Goal: Task Accomplishment & Management: Manage account settings

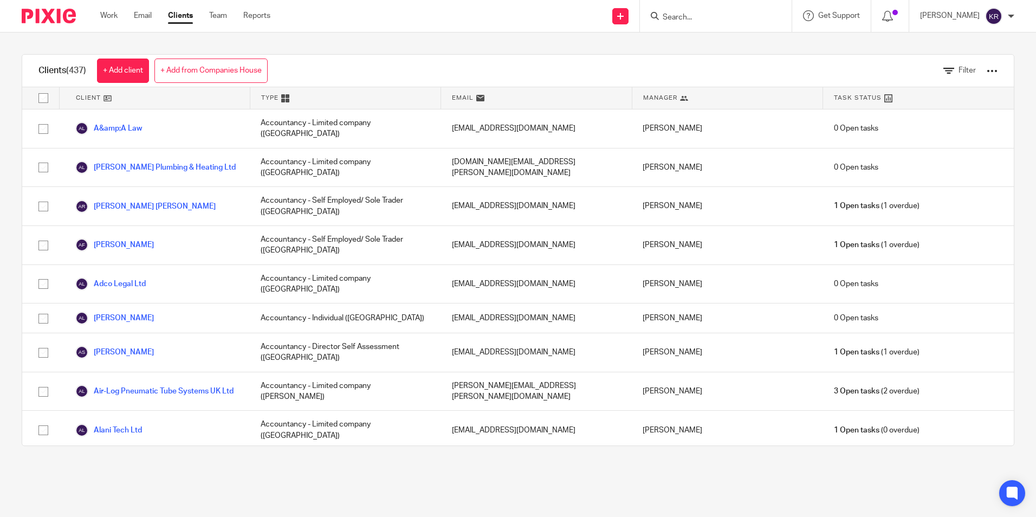
click at [95, 12] on div "Work Email Clients Team Reports Work Email Clients Team Reports Settings" at bounding box center [187, 16] width 197 height 32
click at [107, 14] on link "Work" at bounding box center [108, 15] width 17 height 11
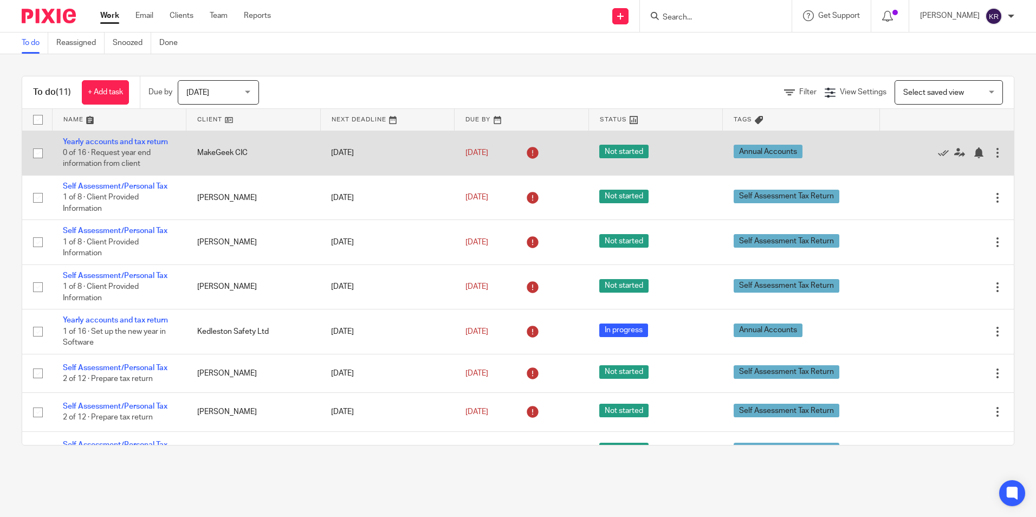
click at [54, 155] on td "Yearly accounts and tax return 0 of 16 · Request year end information from clie…" at bounding box center [119, 153] width 134 height 44
click at [604, 150] on span "Not started" at bounding box center [623, 152] width 49 height 14
click at [479, 153] on link "31 Aug 2024" at bounding box center [489, 152] width 49 height 11
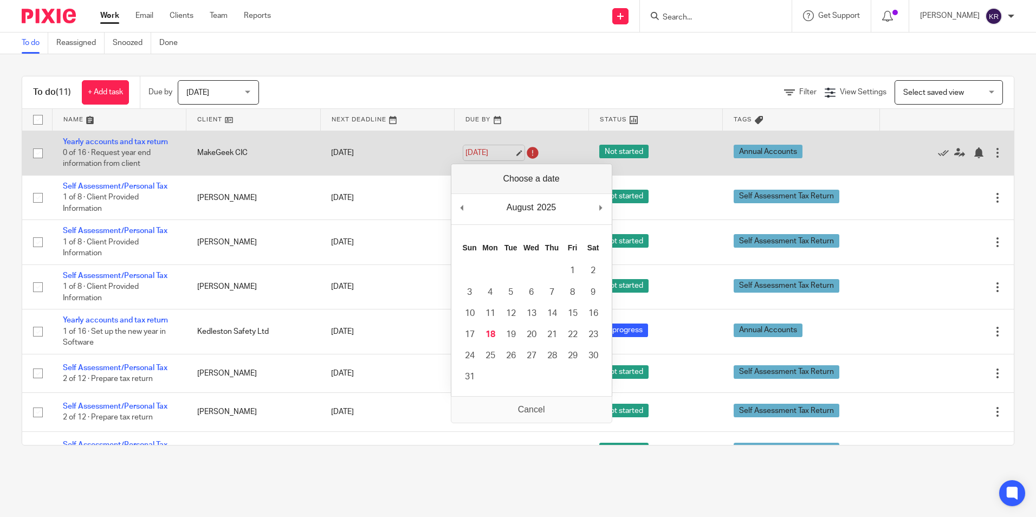
click at [479, 153] on link "[DATE]" at bounding box center [489, 152] width 49 height 11
click at [262, 153] on td "MakeGeek CIC" at bounding box center [253, 153] width 134 height 44
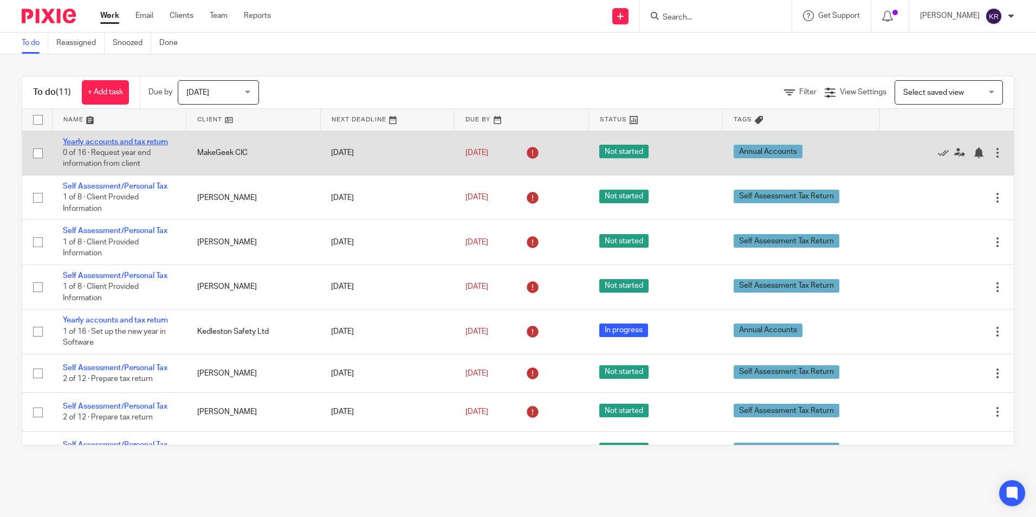
click at [130, 139] on link "Yearly accounts and tax return" at bounding box center [115, 142] width 105 height 8
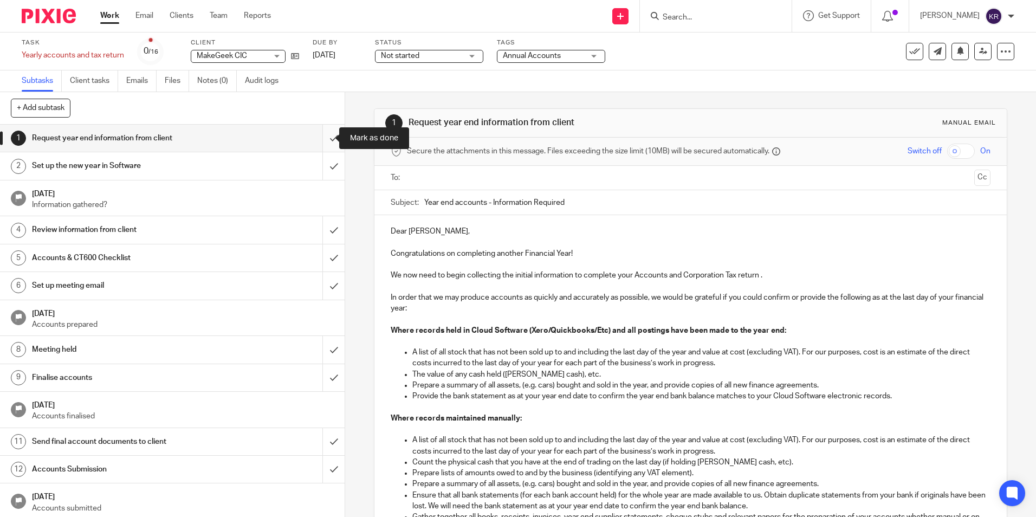
click at [326, 137] on input "submit" at bounding box center [172, 138] width 345 height 27
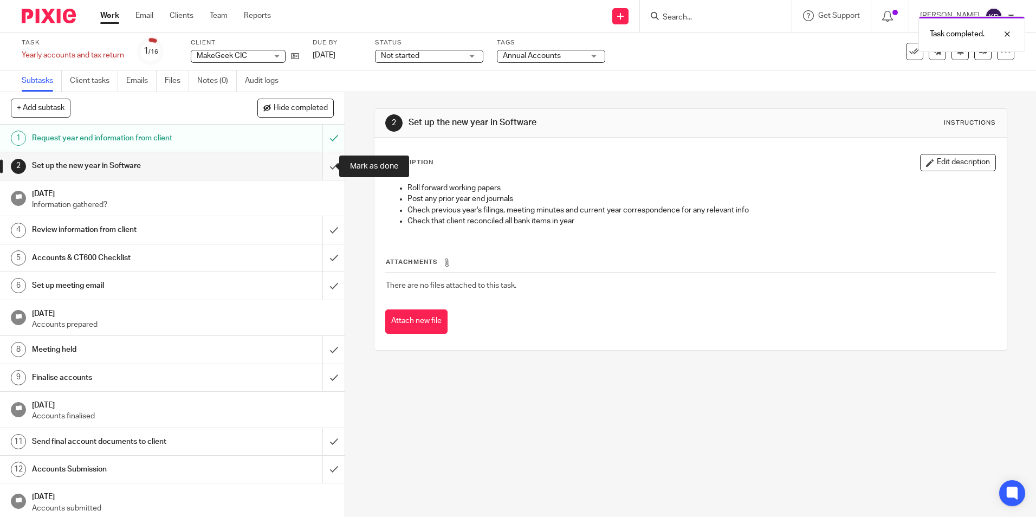
click at [323, 171] on input "submit" at bounding box center [172, 165] width 345 height 27
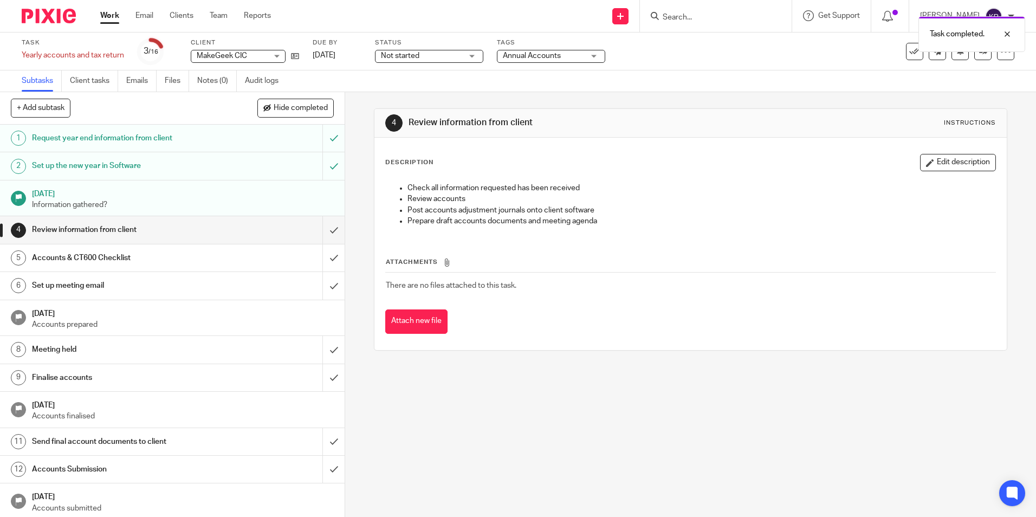
click at [328, 199] on link "[DATE] Information gathered?" at bounding box center [172, 198] width 345 height 36
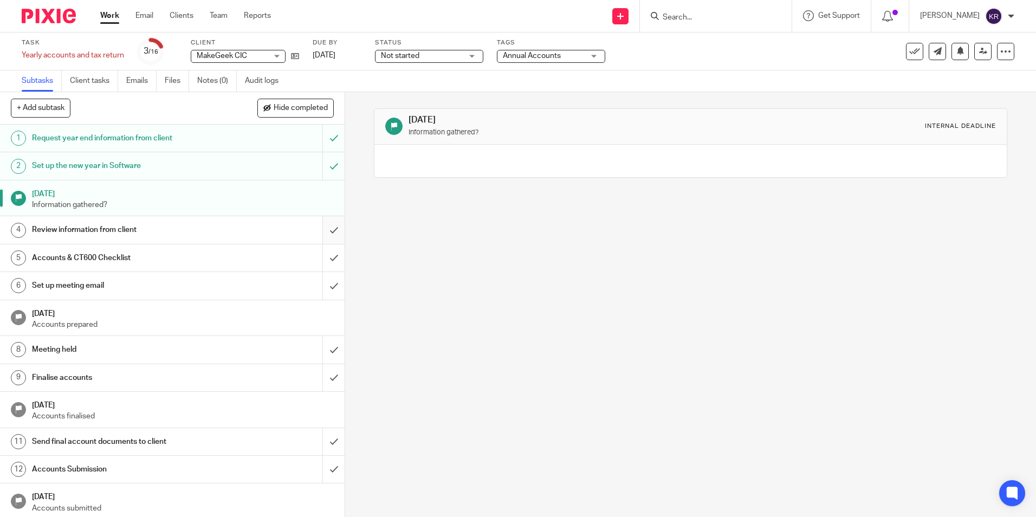
click at [322, 226] on input "submit" at bounding box center [172, 229] width 345 height 27
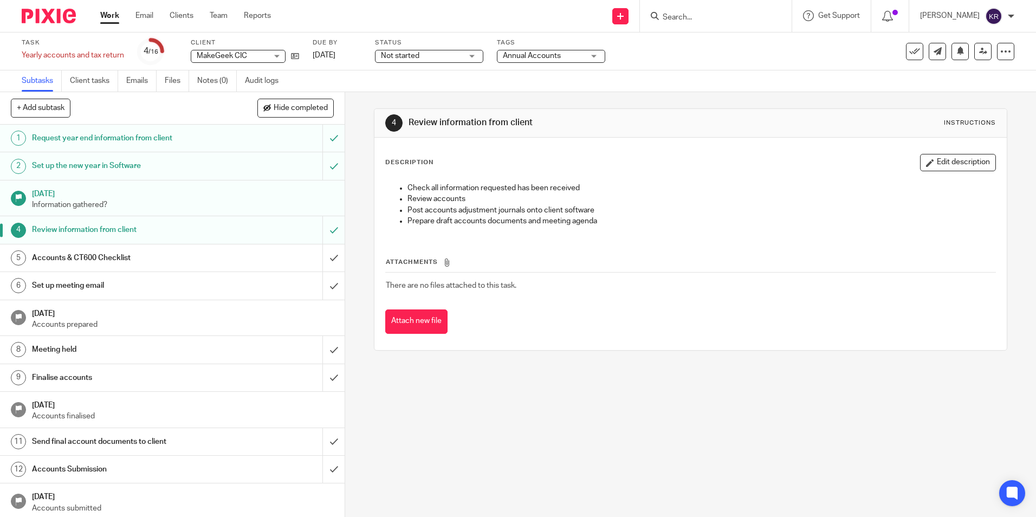
click at [106, 17] on link "Work" at bounding box center [109, 15] width 19 height 11
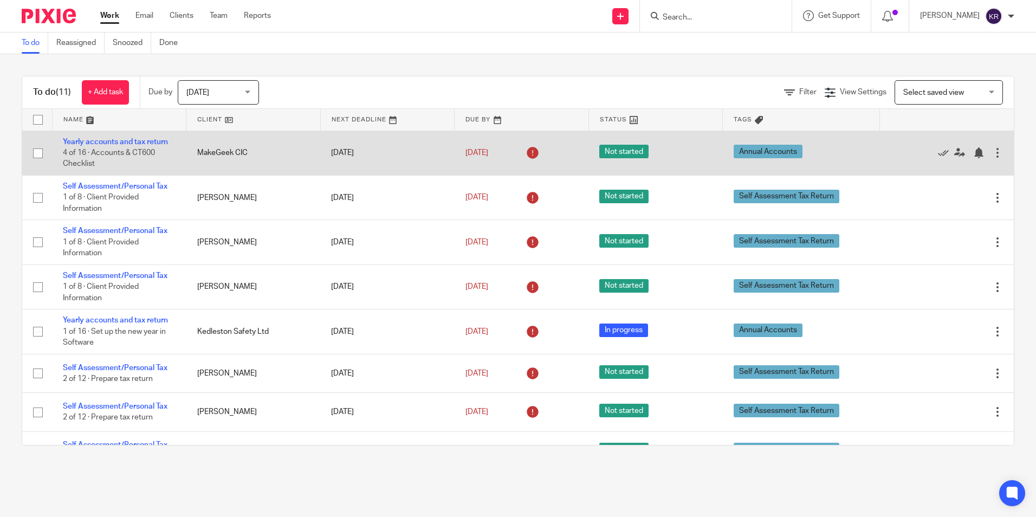
click at [613, 153] on span "Not started" at bounding box center [623, 152] width 49 height 14
click at [109, 145] on link "Yearly accounts and tax return" at bounding box center [115, 142] width 105 height 8
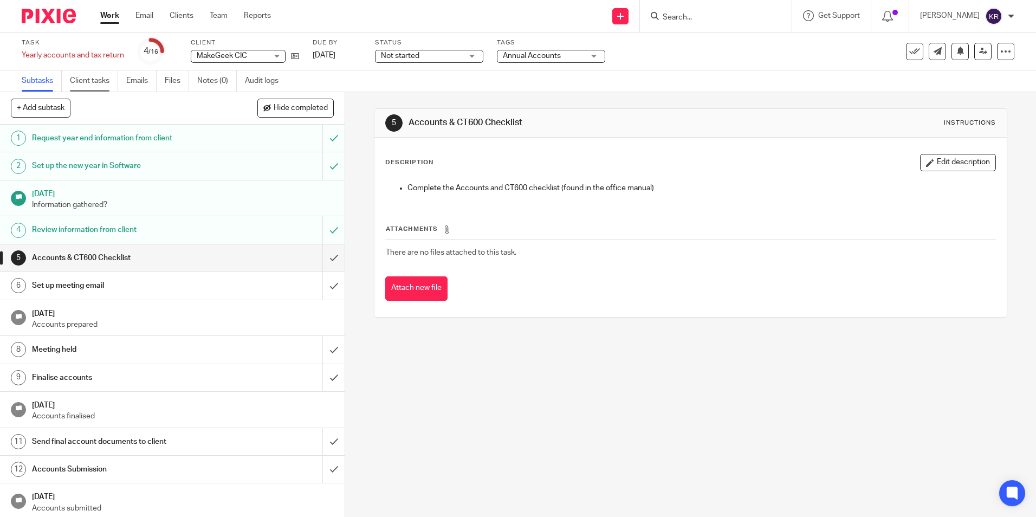
click at [98, 81] on link "Client tasks" at bounding box center [94, 80] width 48 height 21
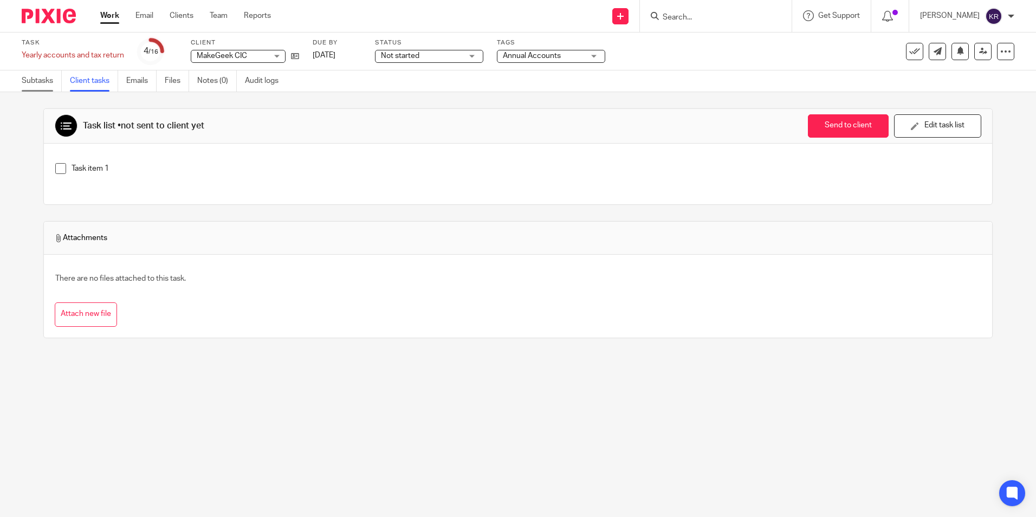
click at [37, 79] on link "Subtasks" at bounding box center [42, 80] width 40 height 21
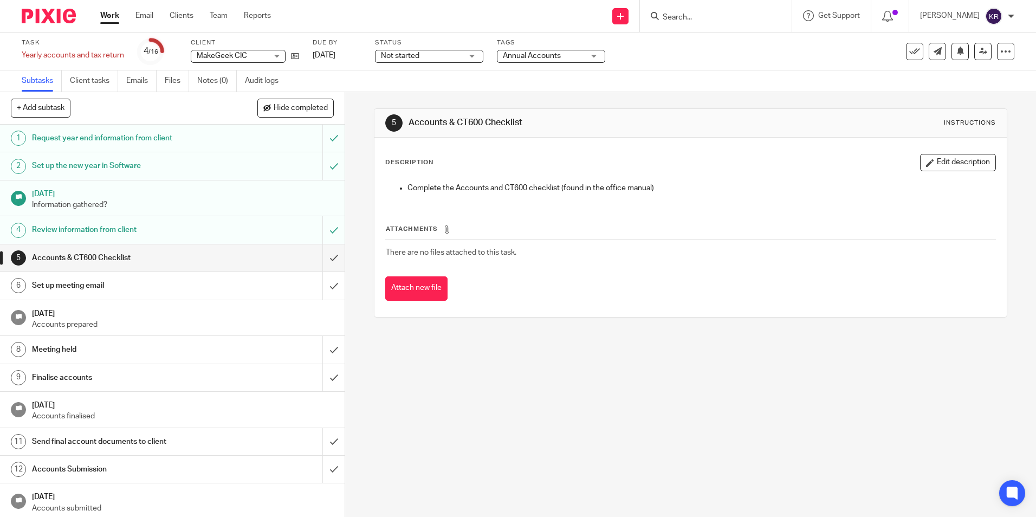
click at [474, 61] on div "Not started Not started" at bounding box center [429, 56] width 108 height 13
click at [418, 99] on span "In progress" at bounding box center [402, 96] width 38 height 8
click at [472, 58] on div "In progress In progress" at bounding box center [429, 56] width 108 height 13
click at [514, 78] on div "Subtasks Client tasks Emails Files Notes (0) Audit logs" at bounding box center [518, 81] width 1036 height 22
click at [115, 18] on link "Work" at bounding box center [109, 15] width 19 height 11
